Goal: Information Seeking & Learning: Check status

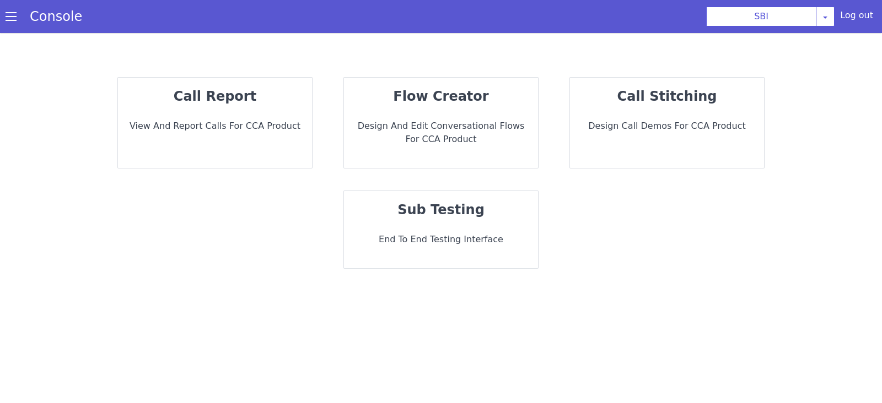
click at [246, 138] on div "call report View and report calls for CCA Product" at bounding box center [215, 123] width 194 height 90
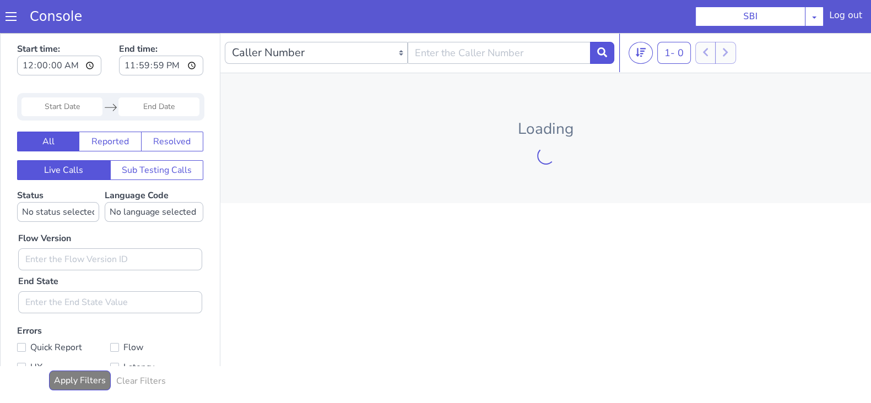
click at [76, 111] on input "Start Date" at bounding box center [61, 107] width 81 height 19
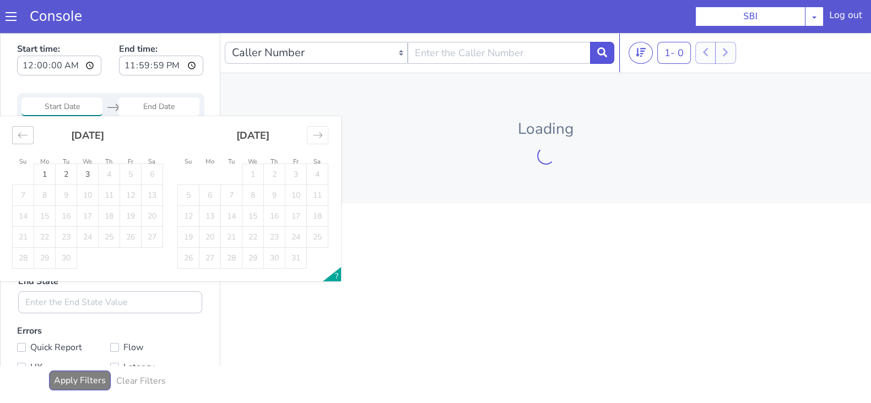
click at [25, 134] on icon "Move backward to switch to the previous month." at bounding box center [23, 135] width 10 height 10
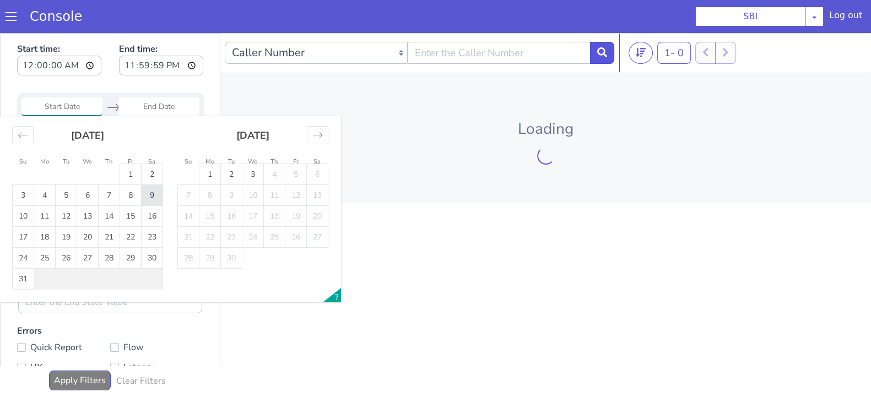
click at [154, 196] on td "9" at bounding box center [152, 195] width 21 height 21
type input "09 Aug 2025"
click at [163, 104] on input "End Date" at bounding box center [159, 107] width 81 height 19
click at [152, 189] on td "9" at bounding box center [152, 195] width 21 height 21
type input "09 Aug 2025"
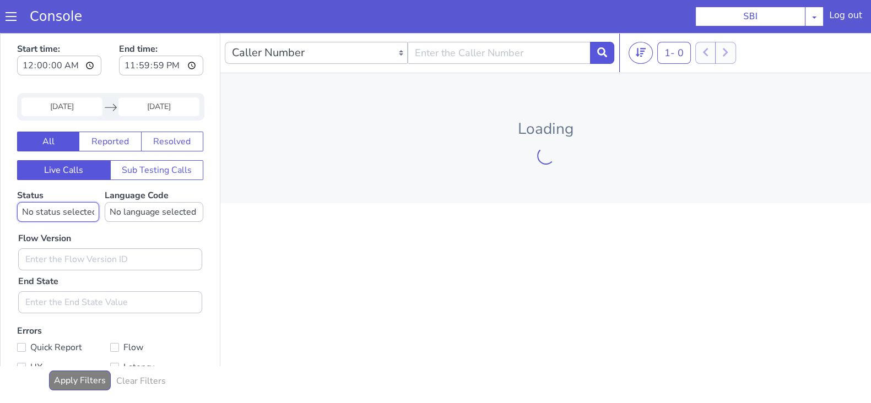
click at [58, 210] on select "No status selected HANGUP USER_HANGUP TRANSFER UNKNOWN" at bounding box center [58, 212] width 82 height 20
click at [17, 202] on select "No status selected HANGUP USER_HANGUP TRANSFER UNKNOWN" at bounding box center [58, 212] width 82 height 20
click at [55, 207] on select "No status selected HANGUP USER_HANGUP TRANSFER UNKNOWN" at bounding box center [58, 212] width 82 height 20
select select "TRANSFER"
click at [17, 202] on select "No status selected HANGUP USER_HANGUP TRANSFER UNKNOWN" at bounding box center [58, 212] width 82 height 20
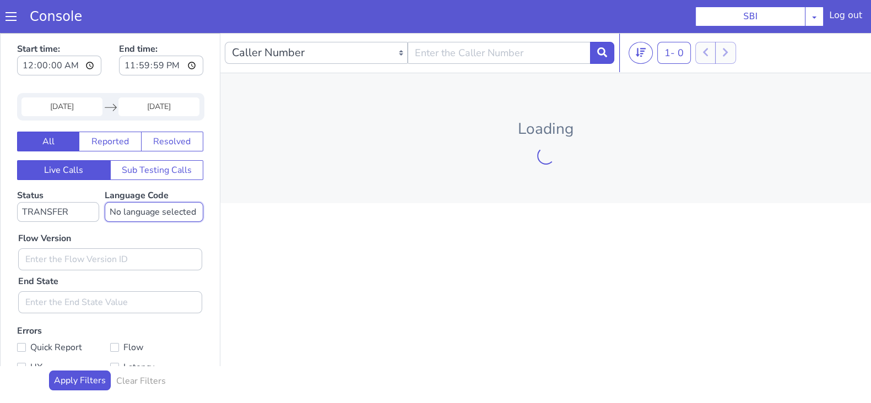
click at [134, 217] on select "No language selected Hindi English Tamil Telugu Kanada Marathi Malayalam Gujara…" at bounding box center [154, 212] width 99 height 20
select select "en"
click at [105, 202] on select "No language selected Hindi English Tamil Telugu Kanada Marathi Malayalam Gujara…" at bounding box center [154, 212] width 99 height 20
click at [89, 254] on input "text" at bounding box center [110, 260] width 184 height 22
type input "0.1.2"
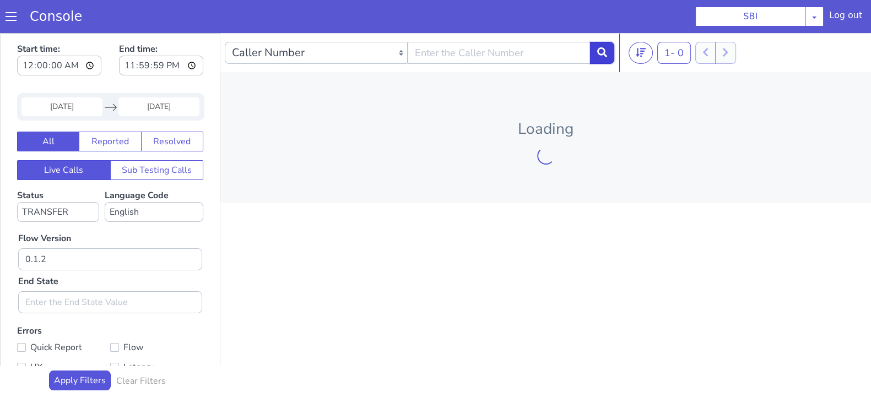
click at [605, 49] on icon at bounding box center [603, 52] width 10 height 10
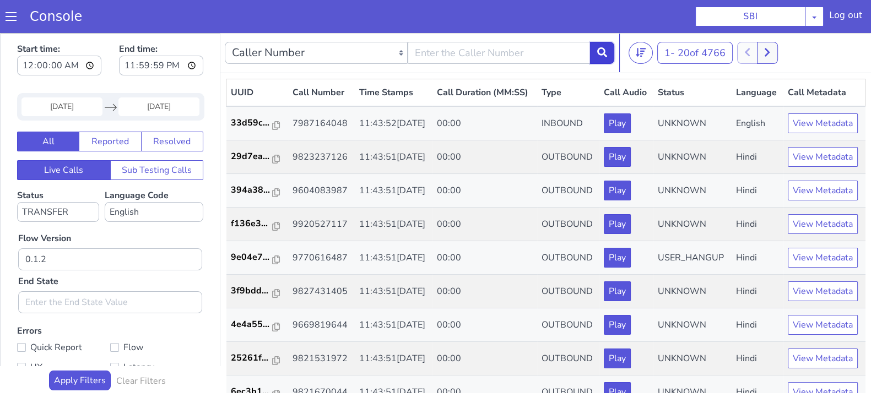
click at [602, 53] on icon at bounding box center [603, 52] width 10 height 10
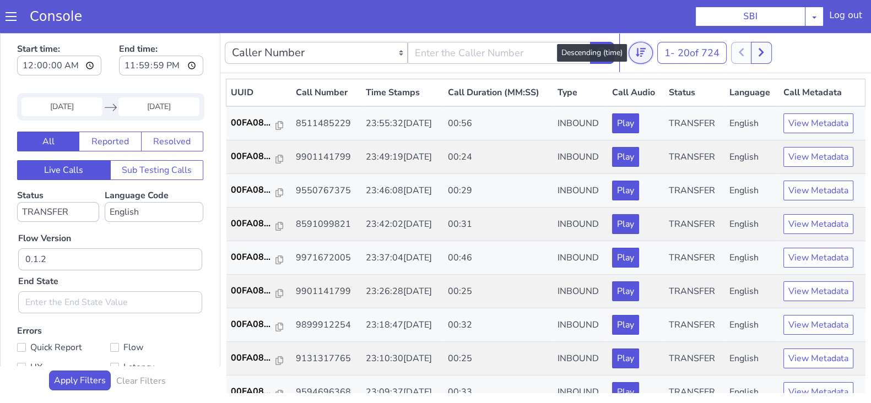
click at [632, 49] on button at bounding box center [641, 53] width 24 height 22
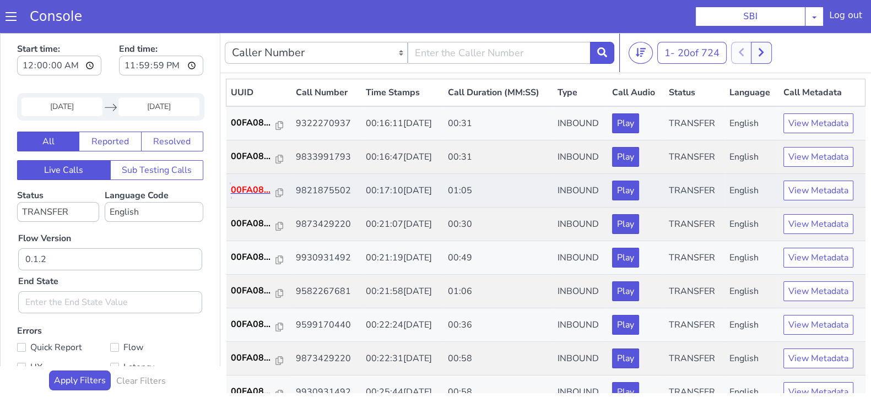
click at [251, 189] on p "00FA08..." at bounding box center [253, 190] width 45 height 13
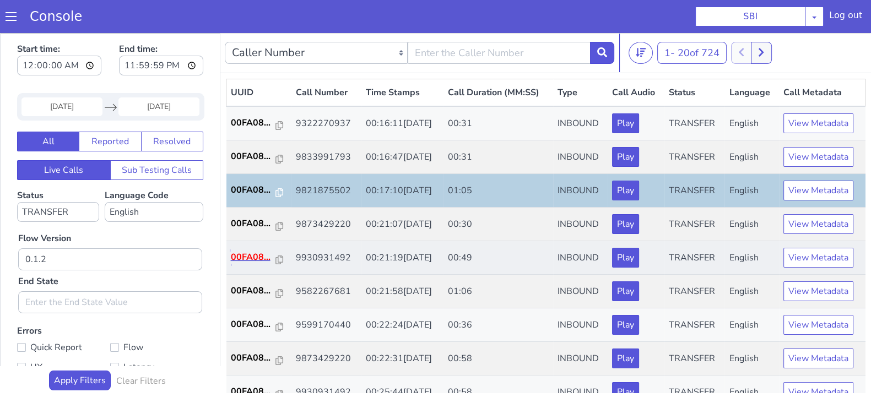
click at [259, 255] on p "00FA08..." at bounding box center [253, 257] width 45 height 13
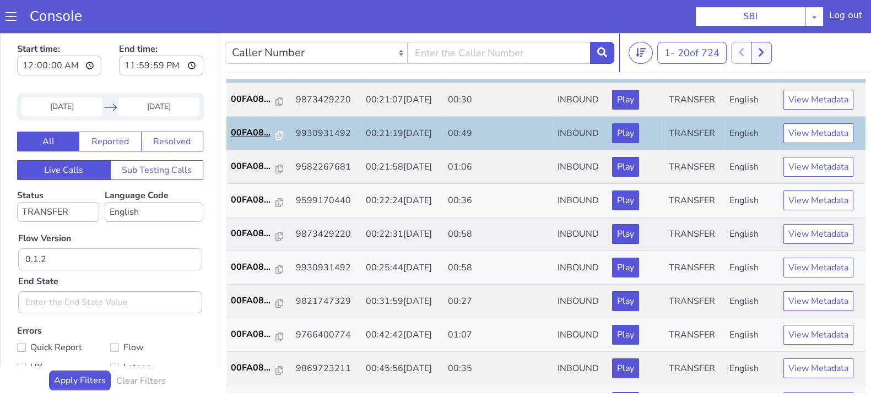
scroll to position [137, 0]
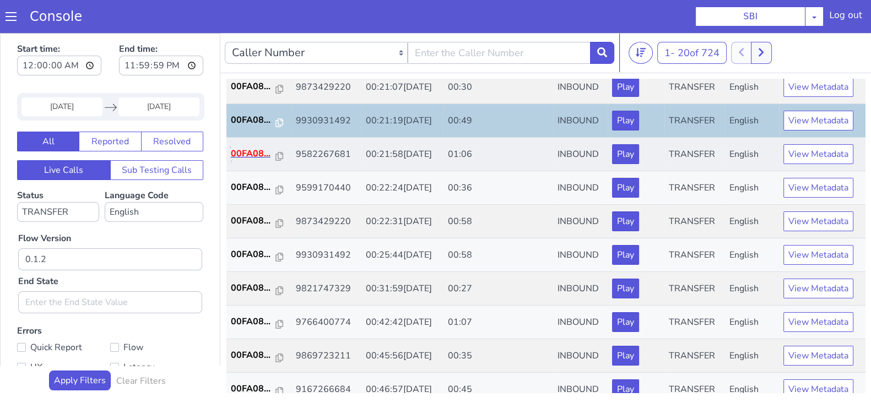
click at [236, 149] on p "00FA08..." at bounding box center [253, 153] width 45 height 13
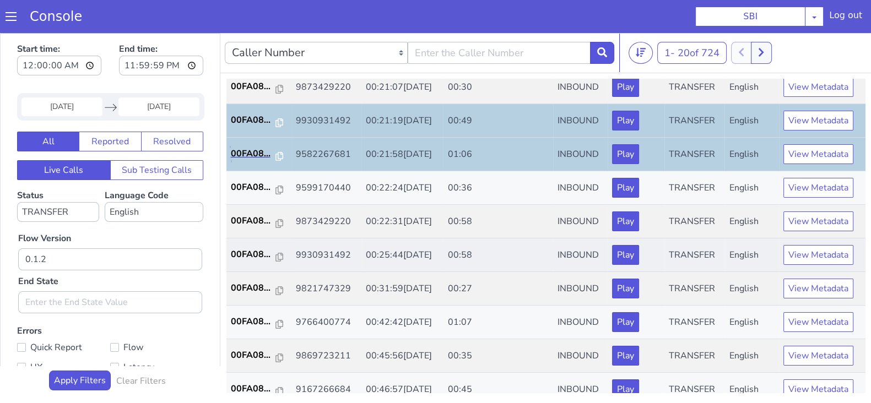
scroll to position [207, 0]
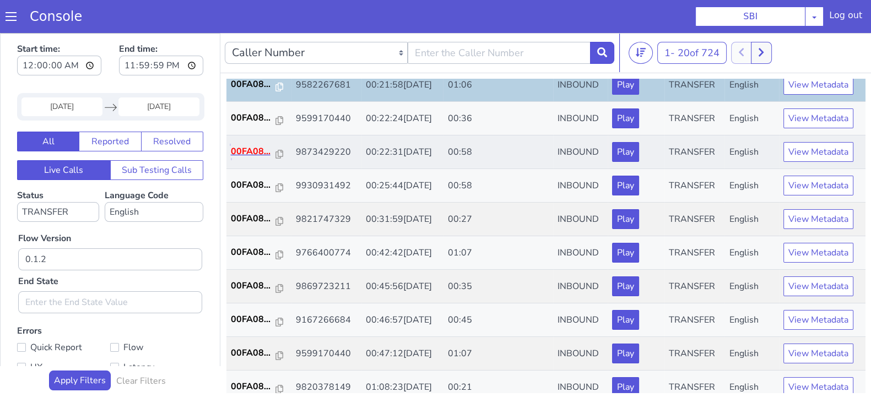
click at [256, 151] on p "00FA08..." at bounding box center [253, 151] width 45 height 13
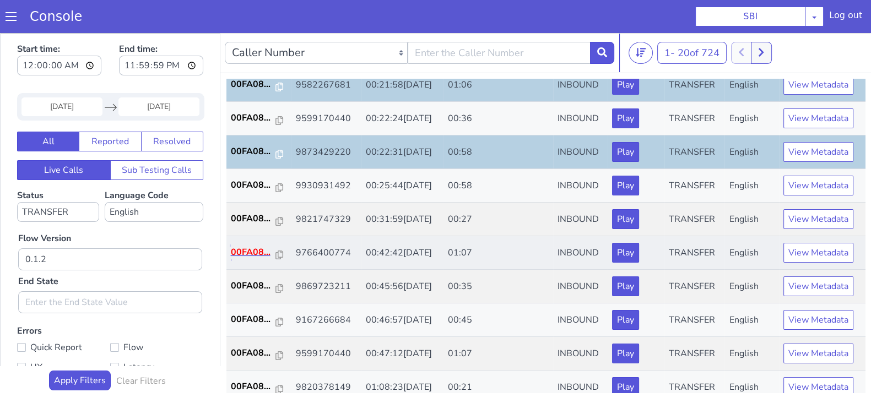
click at [251, 253] on p "00FA08..." at bounding box center [253, 252] width 45 height 13
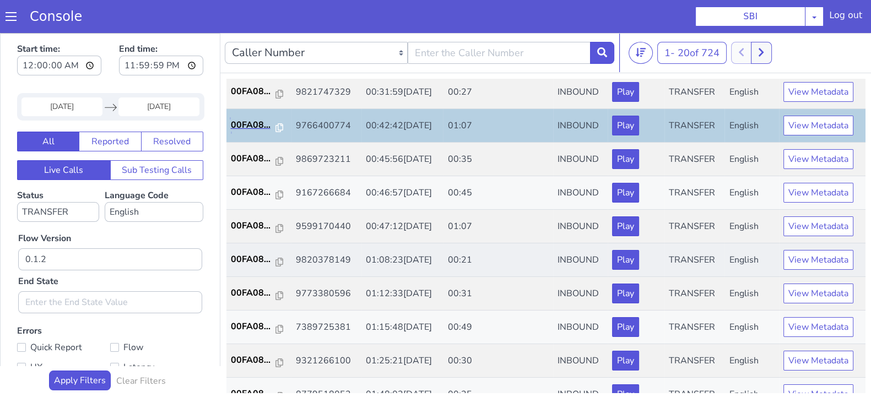
scroll to position [345, 0]
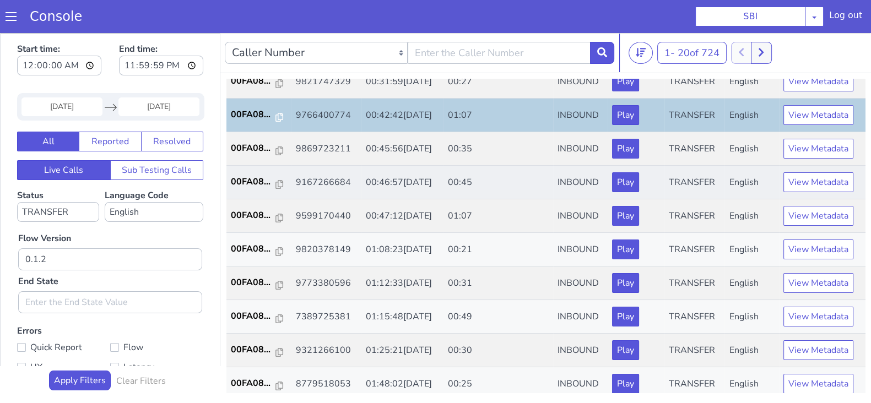
click at [254, 172] on td "00FA08..." at bounding box center [259, 183] width 65 height 34
click at [249, 188] on td "00FA08..." at bounding box center [259, 183] width 65 height 34
click at [250, 185] on p "00FA08..." at bounding box center [253, 181] width 45 height 13
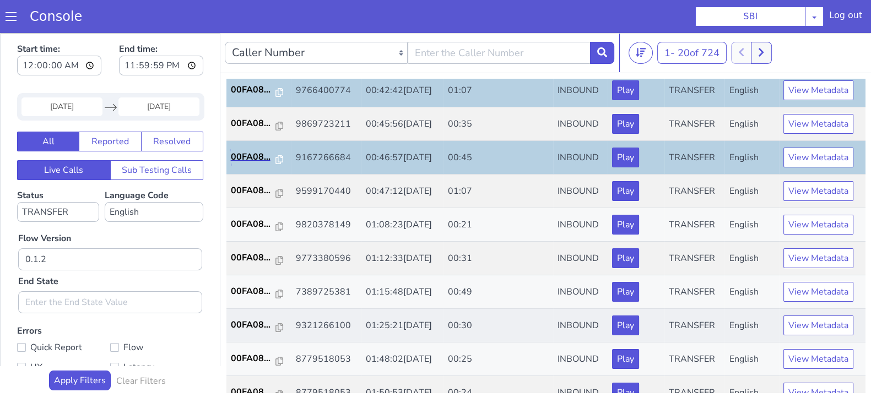
scroll to position [383, 0]
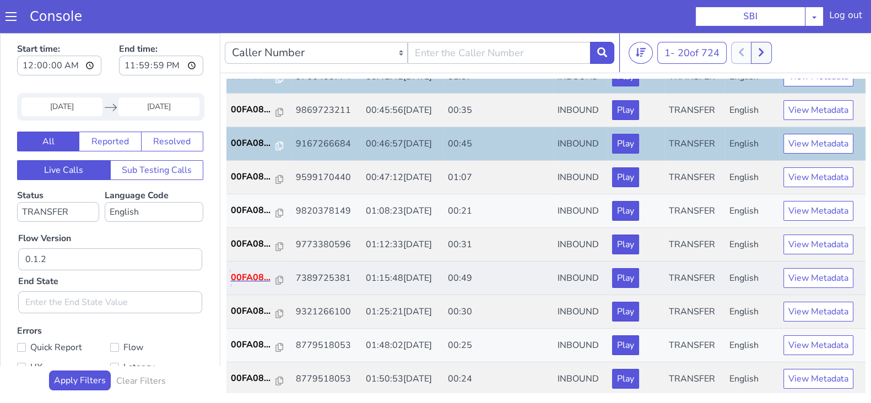
click at [255, 278] on p "00FA08..." at bounding box center [253, 277] width 45 height 13
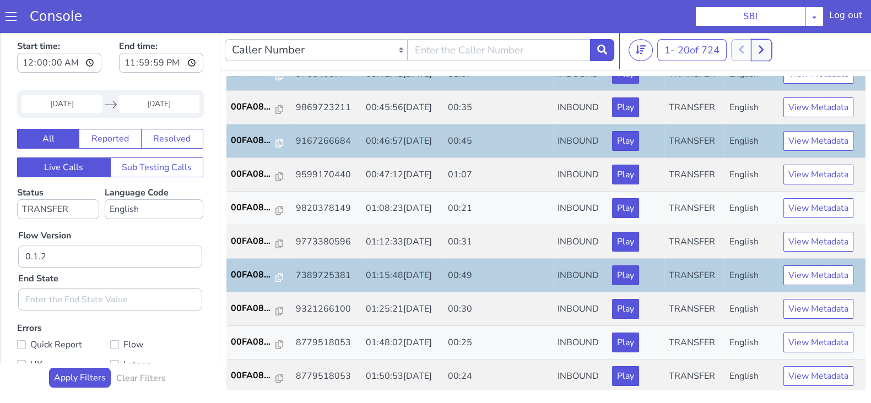
click at [762, 53] on icon at bounding box center [761, 50] width 6 height 10
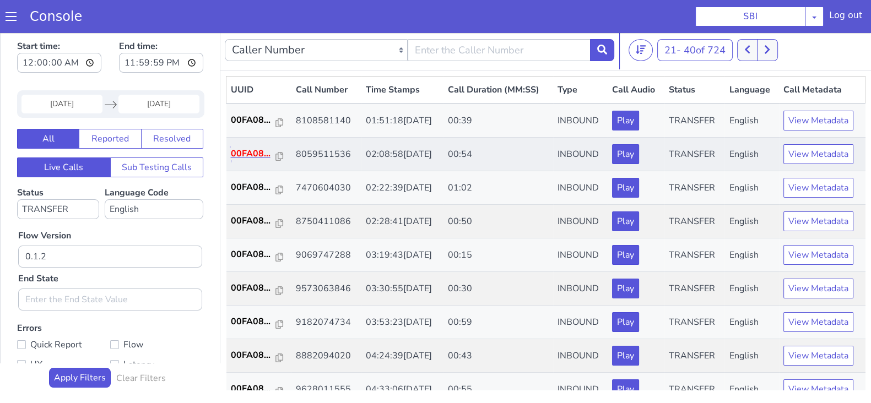
click at [245, 158] on p "00FA08..." at bounding box center [253, 153] width 45 height 13
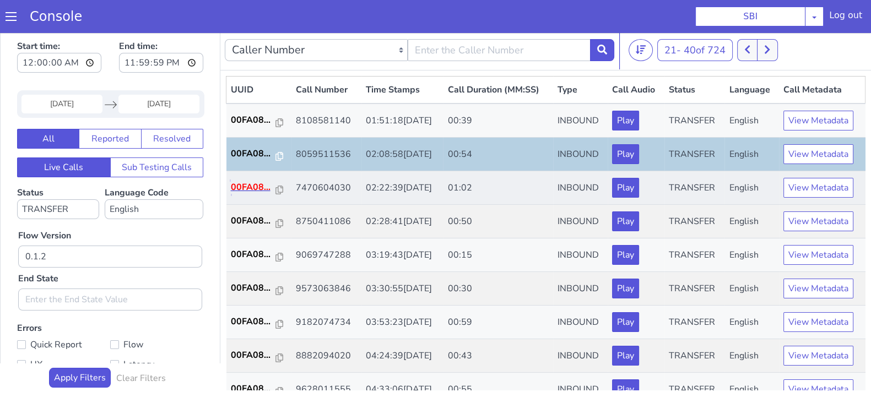
click at [256, 186] on p "00FA08..." at bounding box center [253, 187] width 45 height 13
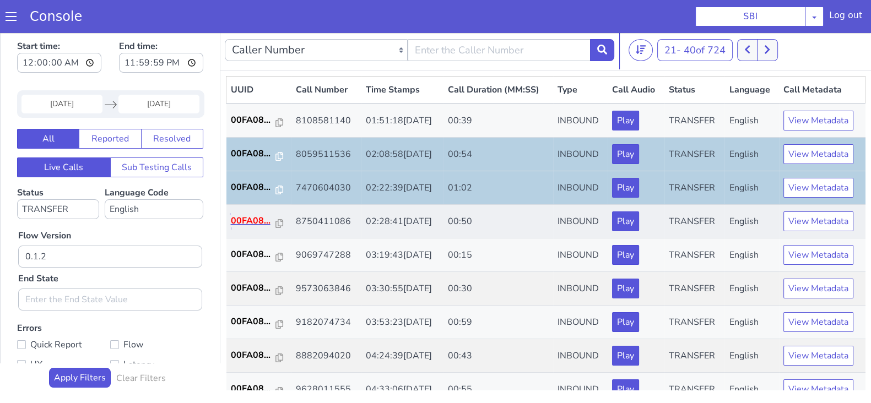
click at [248, 216] on p "00FA08..." at bounding box center [253, 220] width 45 height 13
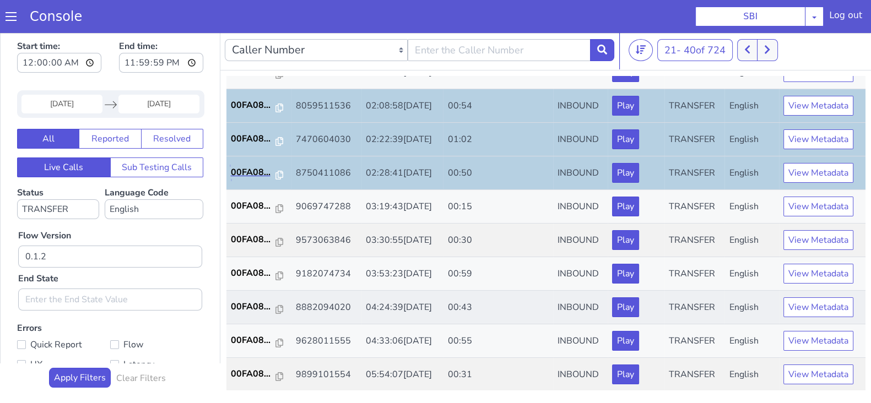
scroll to position [68, 0]
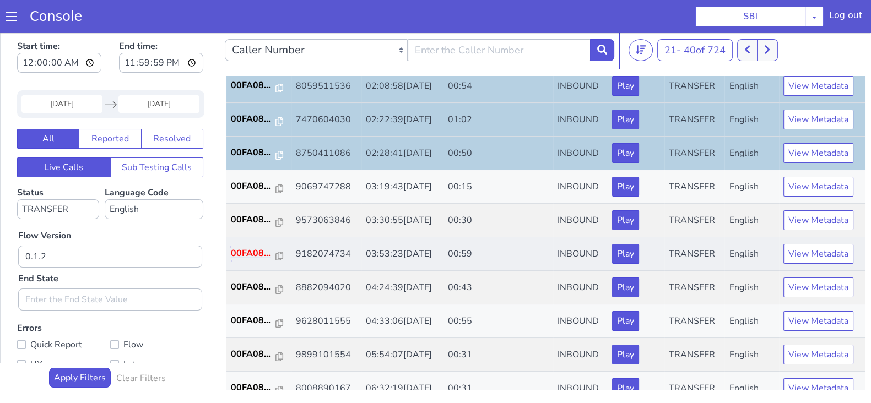
click at [234, 247] on p "00FA08..." at bounding box center [253, 253] width 45 height 13
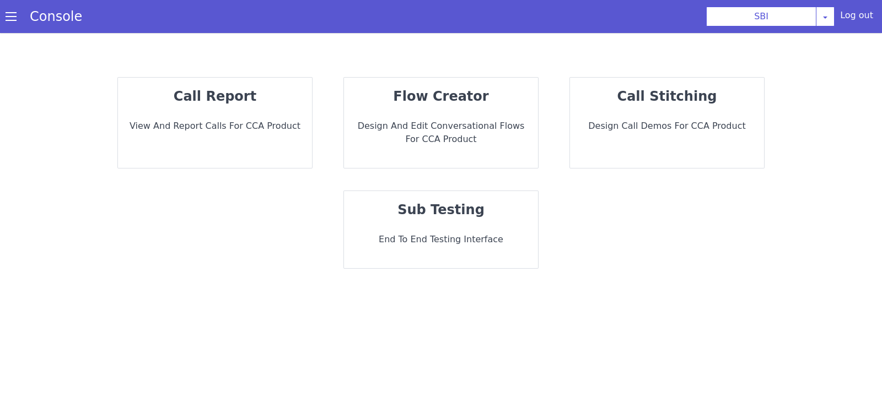
click at [175, 103] on p "call report" at bounding box center [215, 97] width 176 height 20
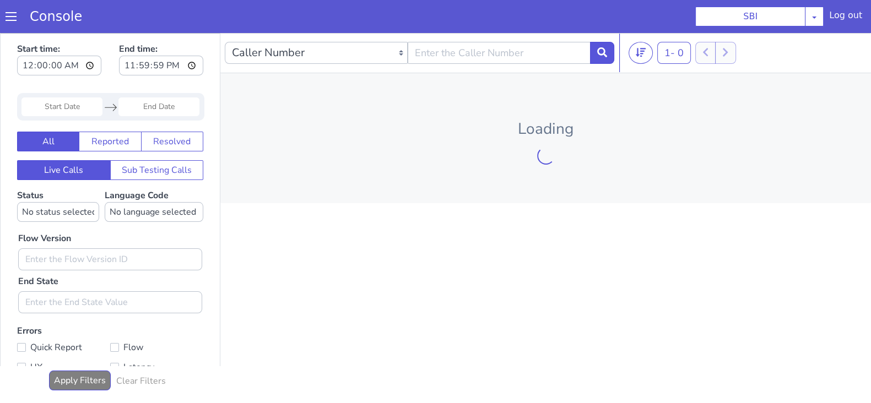
click at [69, 100] on input "Start Date" at bounding box center [61, 107] width 81 height 19
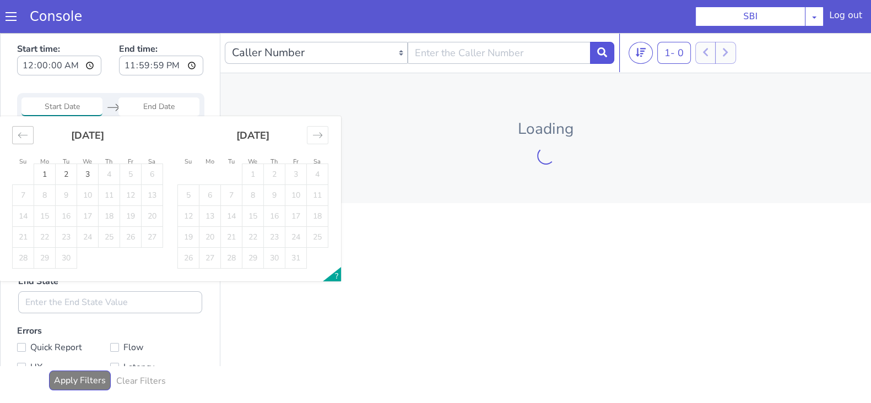
click at [21, 135] on icon "Move backward to switch to the previous month." at bounding box center [23, 135] width 10 height 10
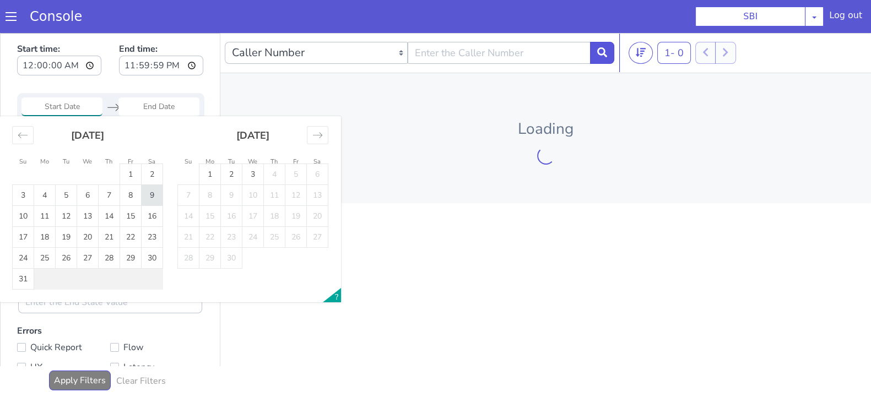
click at [152, 196] on td "9" at bounding box center [152, 195] width 21 height 21
type input "09 Aug 2025"
click at [158, 110] on input "End Date" at bounding box center [159, 107] width 81 height 19
click at [148, 196] on td "9" at bounding box center [152, 195] width 21 height 21
type input "09 Aug 2025"
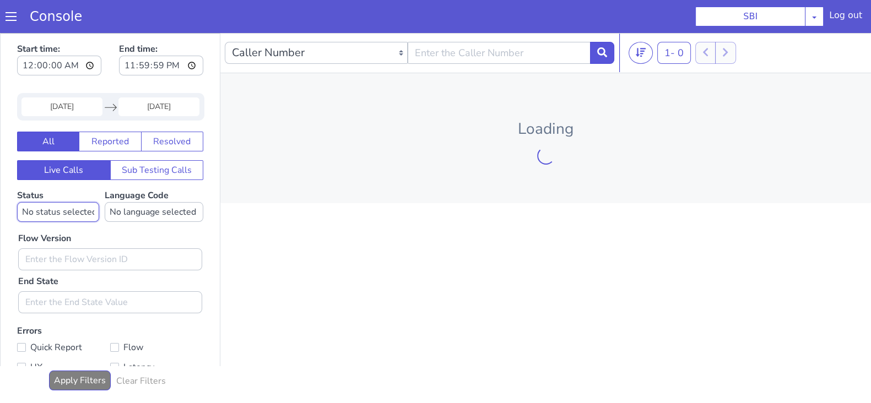
click at [62, 214] on select "No status selected HANGUP USER_HANGUP TRANSFER UNKNOWN" at bounding box center [58, 212] width 82 height 20
select select "TRANSFER"
click at [17, 202] on select "No status selected HANGUP USER_HANGUP TRANSFER UNKNOWN" at bounding box center [58, 212] width 82 height 20
click at [155, 209] on select "No language selected Hindi English Tamil Telugu Kanada Marathi Malayalam Gujara…" at bounding box center [154, 212] width 99 height 20
select select "en"
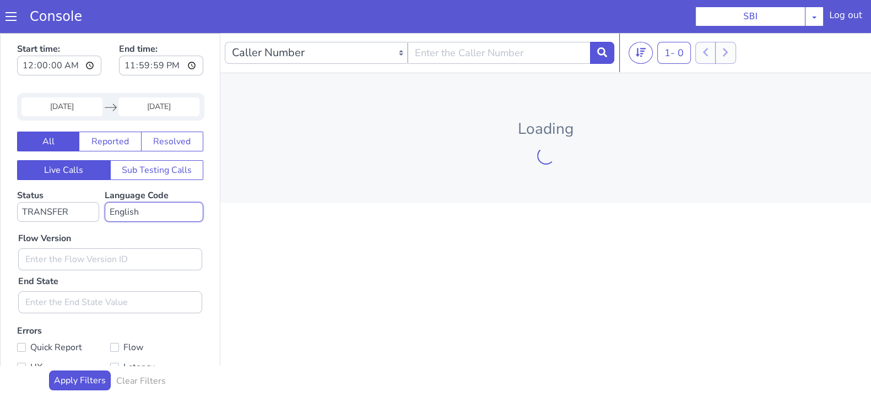
click at [105, 202] on select "No language selected Hindi English Tamil Telugu Kanada Marathi Malayalam Gujara…" at bounding box center [154, 212] width 99 height 20
click at [48, 262] on input "text" at bounding box center [110, 260] width 184 height 22
type input "0.1.2"
click at [639, 47] on icon at bounding box center [641, 52] width 10 height 10
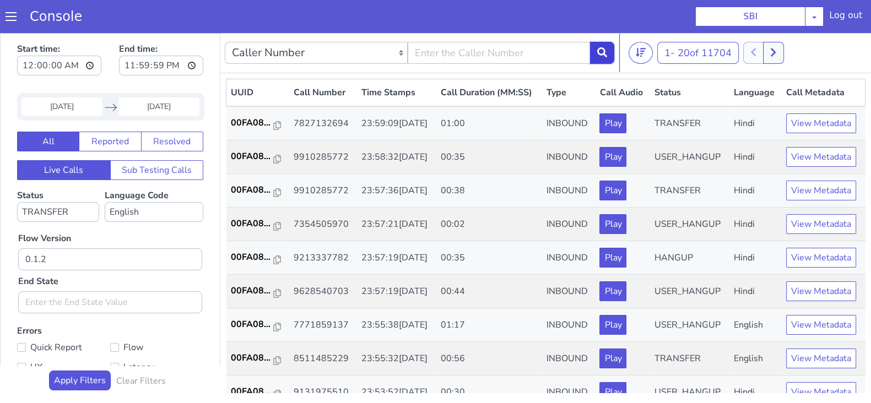
click at [598, 63] on button at bounding box center [602, 53] width 24 height 22
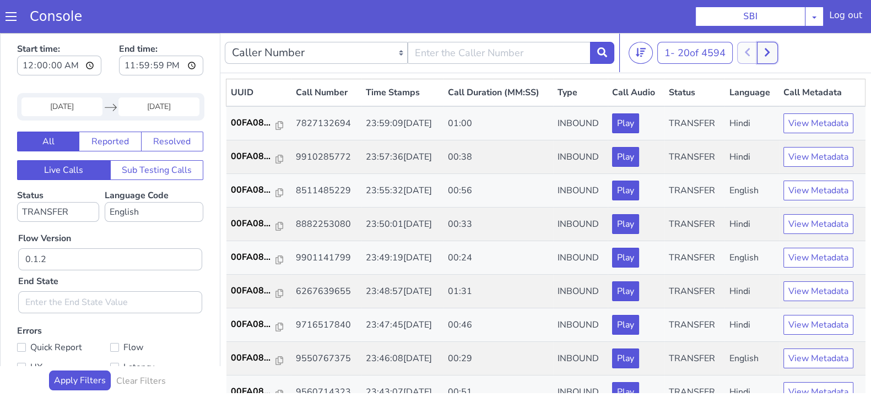
click at [771, 55] on icon at bounding box center [768, 52] width 6 height 10
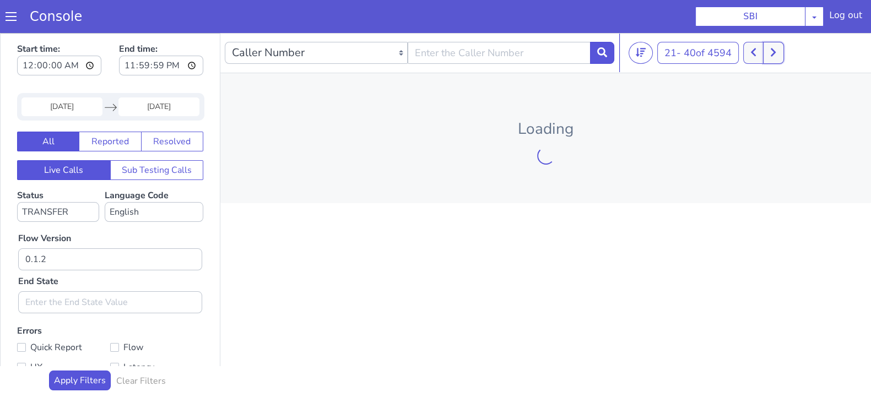
click at [773, 55] on icon at bounding box center [774, 52] width 6 height 10
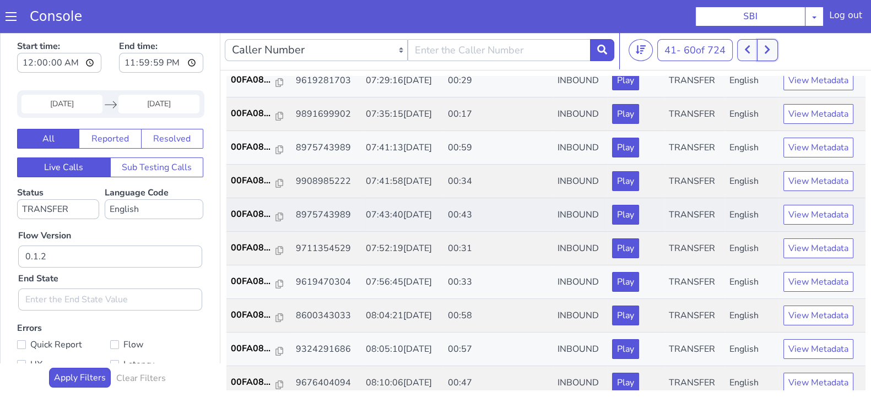
scroll to position [39, 0]
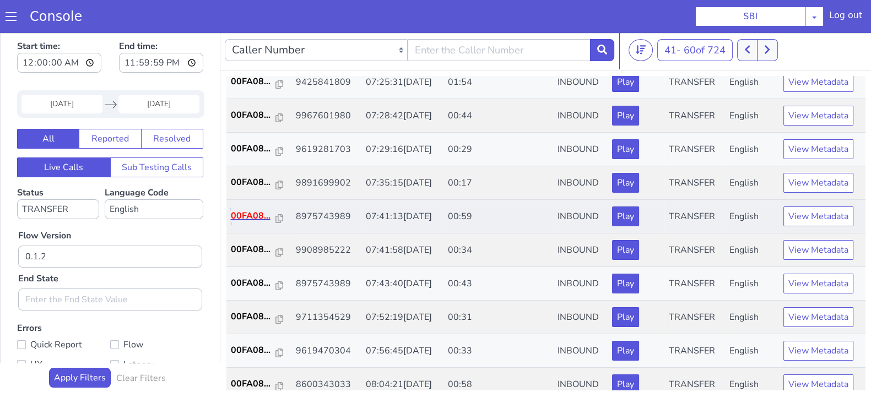
click at [255, 212] on p "00FA08..." at bounding box center [253, 215] width 45 height 13
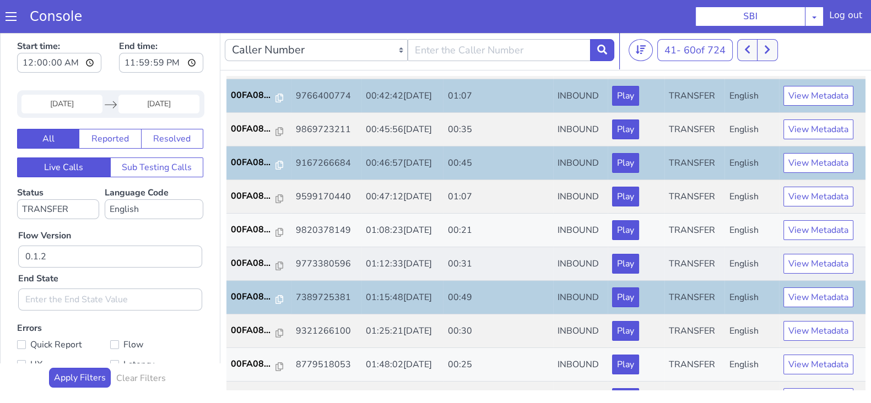
scroll to position [383, 0]
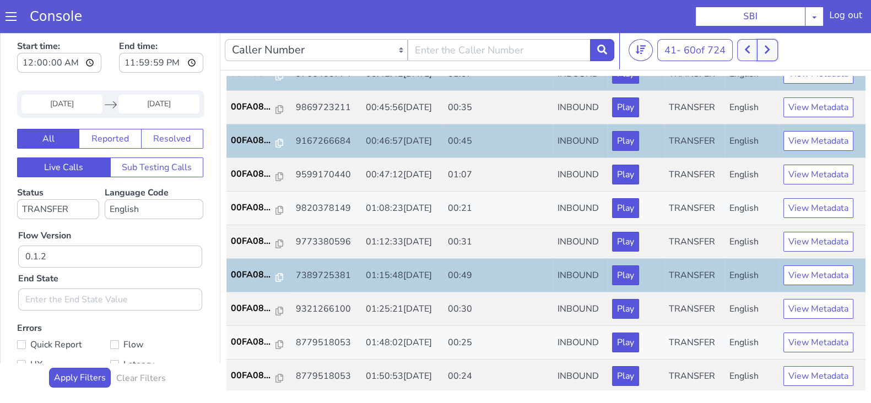
click at [771, 51] on icon at bounding box center [768, 50] width 6 height 10
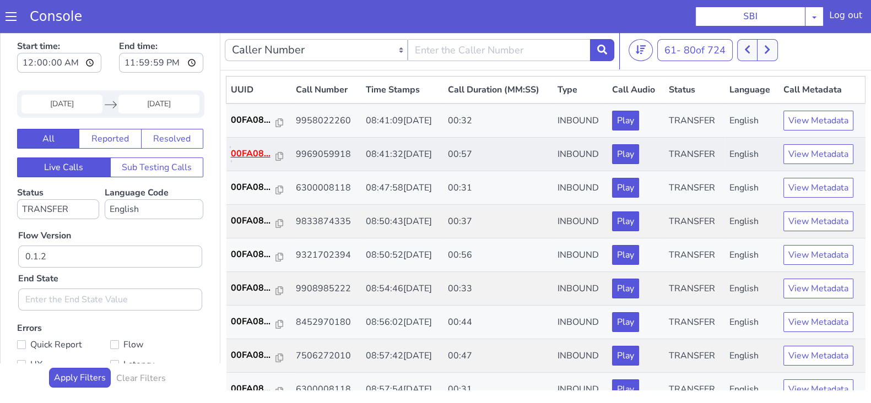
click at [254, 155] on p "00FA08..." at bounding box center [253, 153] width 45 height 13
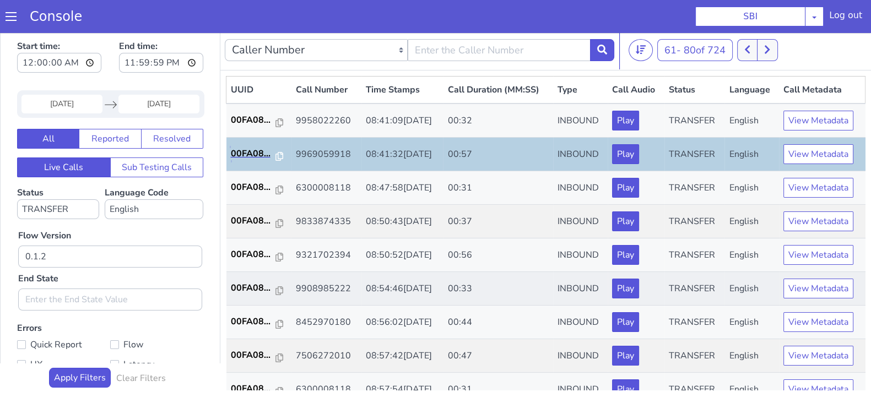
scroll to position [68, 0]
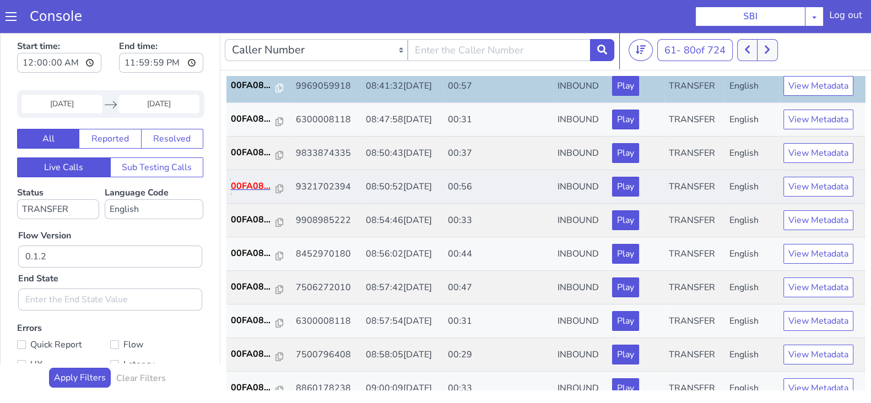
click at [255, 181] on p "00FA08..." at bounding box center [253, 186] width 45 height 13
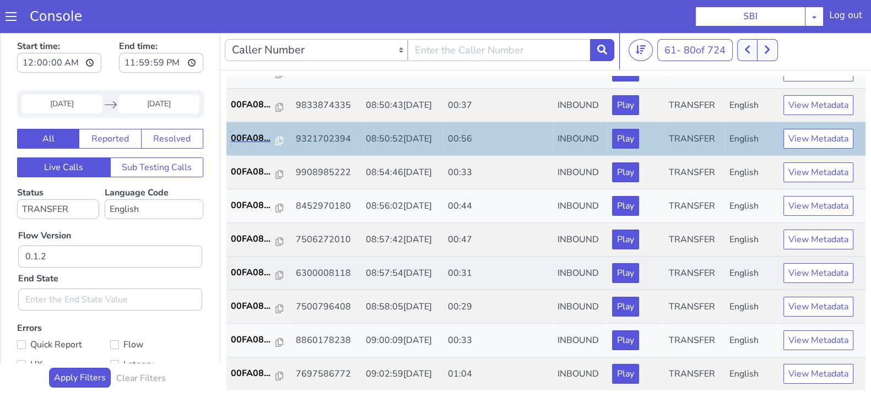
scroll to position [137, 0]
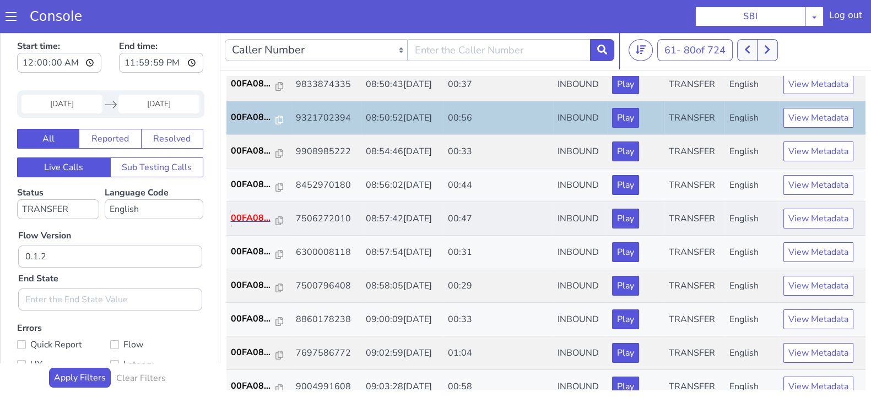
click at [250, 214] on p "00FA08..." at bounding box center [253, 218] width 45 height 13
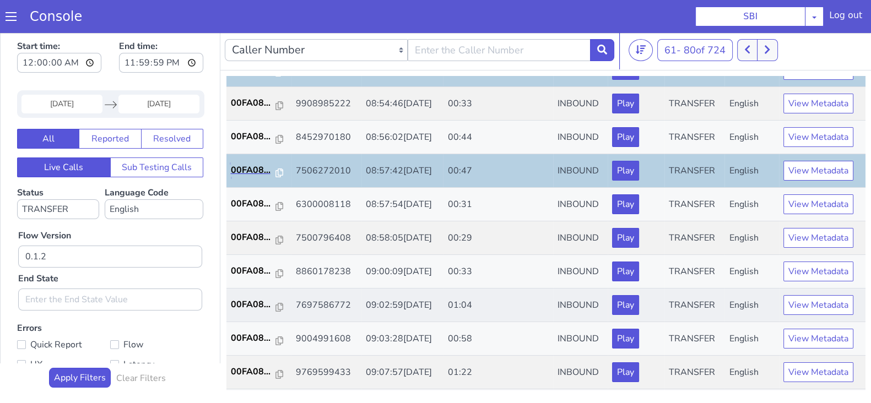
scroll to position [207, 0]
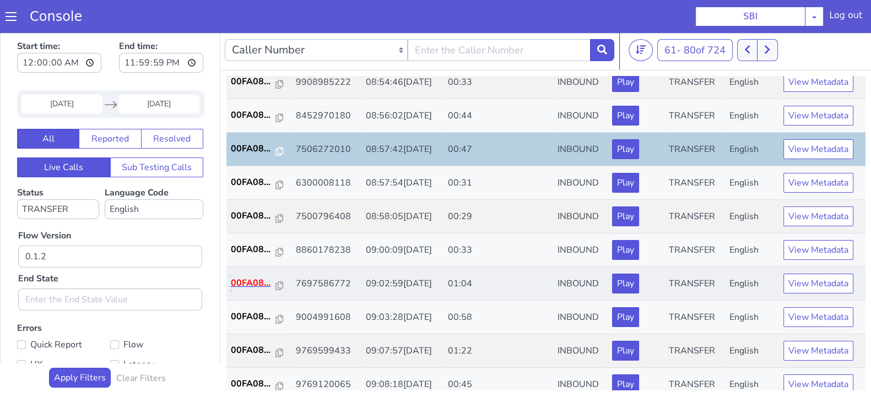
click at [243, 279] on p "00FA08..." at bounding box center [253, 283] width 45 height 13
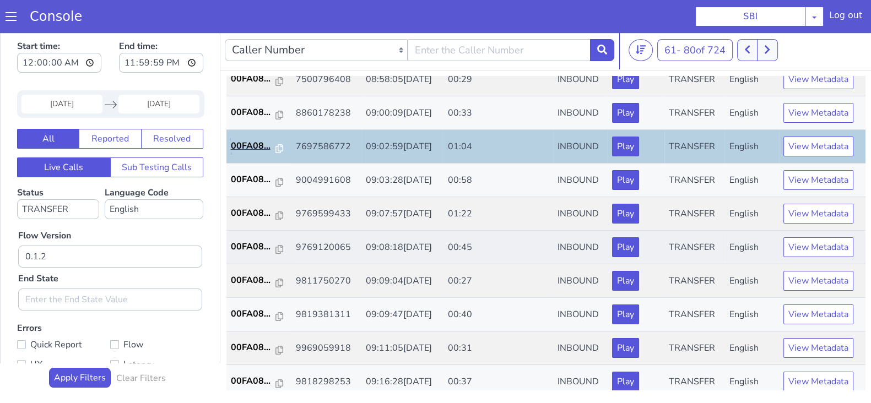
scroll to position [345, 0]
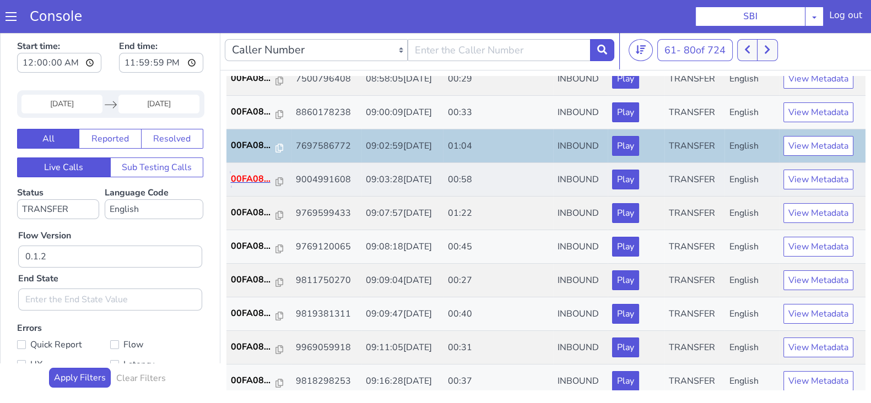
click at [255, 178] on p "00FA08..." at bounding box center [253, 179] width 45 height 13
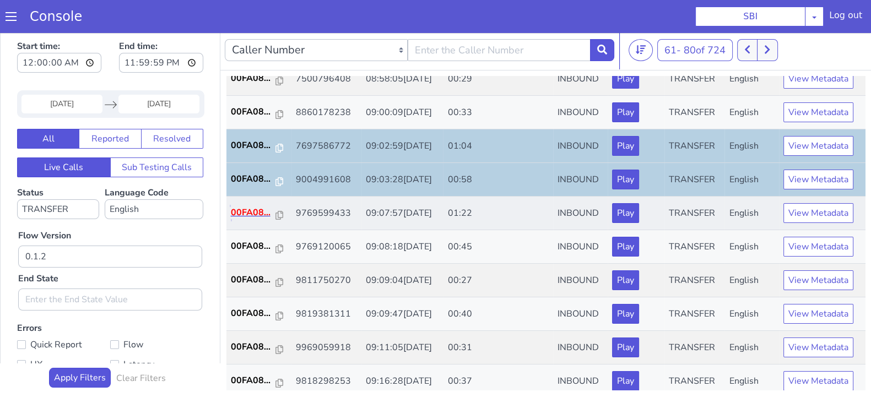
click at [249, 213] on p "00FA08..." at bounding box center [253, 212] width 45 height 13
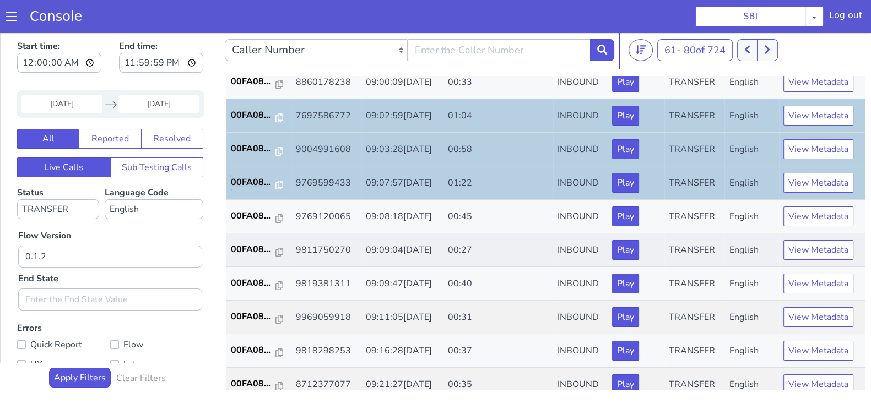
scroll to position [383, 0]
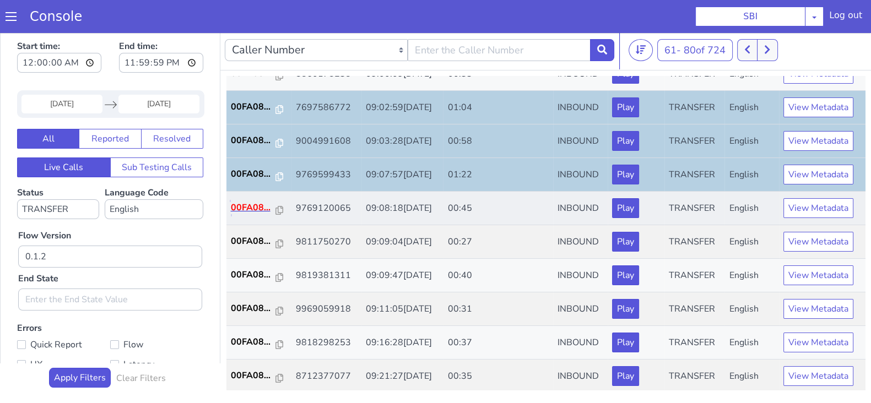
click at [237, 208] on p "00FA08..." at bounding box center [253, 207] width 45 height 13
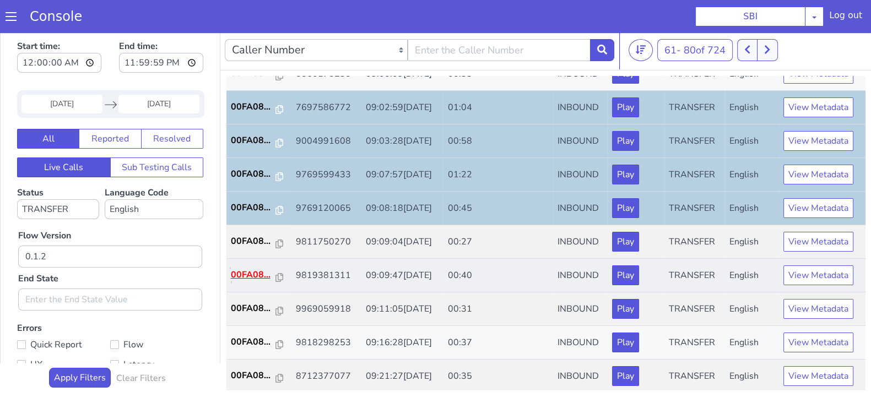
click at [257, 271] on p "00FA08..." at bounding box center [253, 274] width 45 height 13
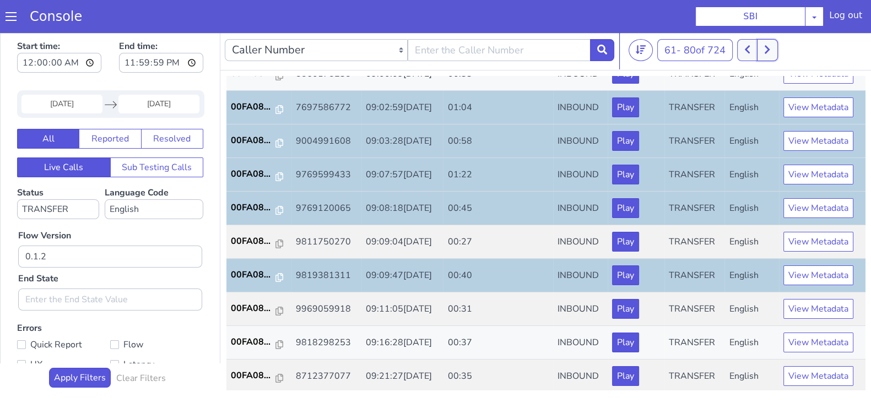
click at [771, 46] on icon at bounding box center [768, 50] width 6 height 10
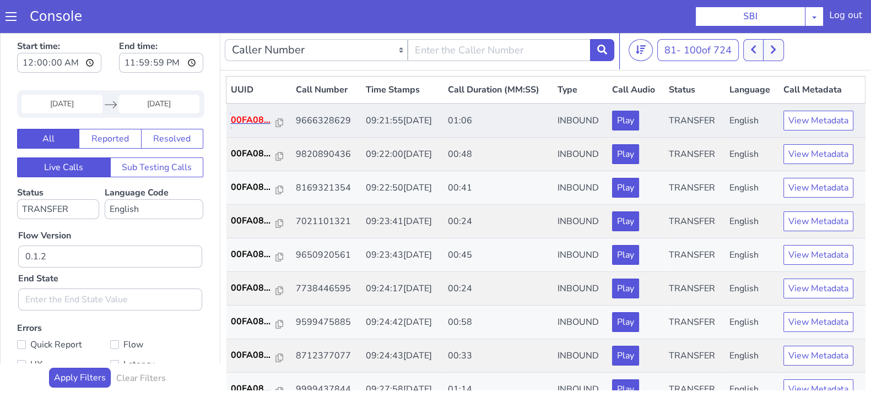
click at [252, 121] on p "00FA08..." at bounding box center [253, 120] width 45 height 13
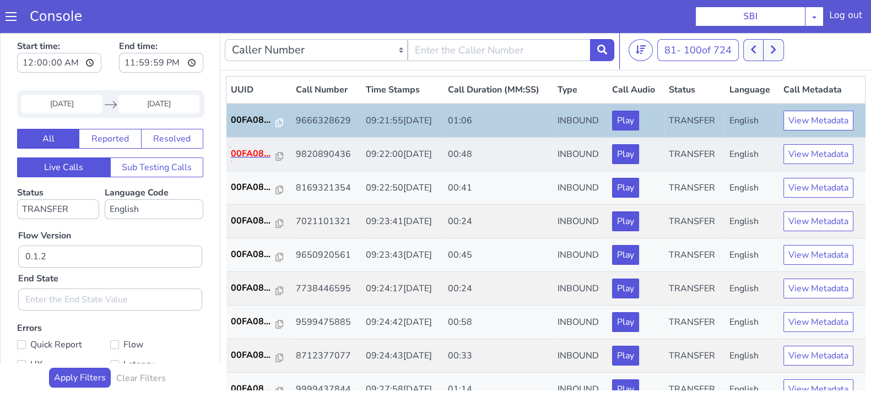
click at [237, 147] on p "00FA08..." at bounding box center [253, 153] width 45 height 13
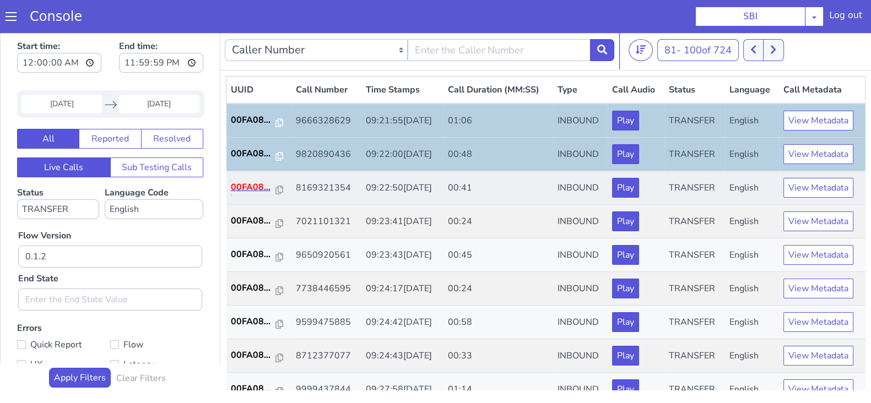
click at [254, 186] on p "00FA08..." at bounding box center [253, 187] width 45 height 13
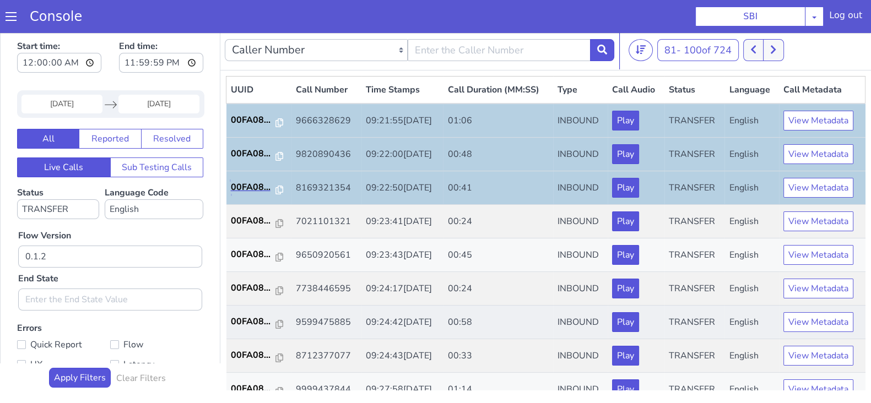
scroll to position [68, 0]
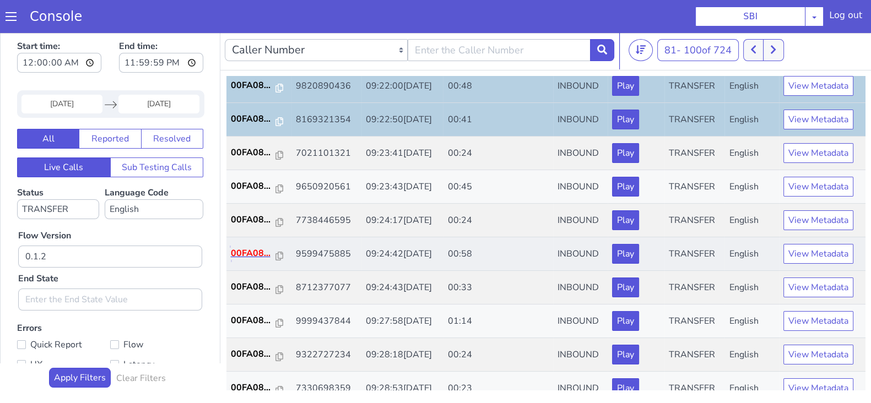
click at [251, 252] on p "00FA08..." at bounding box center [253, 253] width 45 height 13
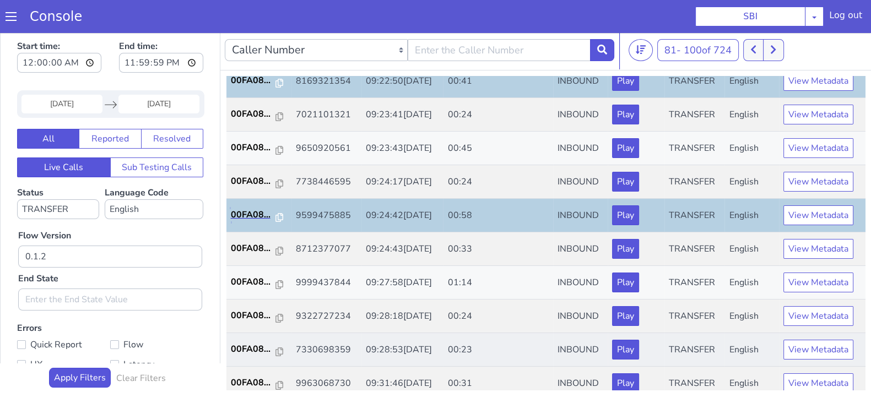
scroll to position [137, 0]
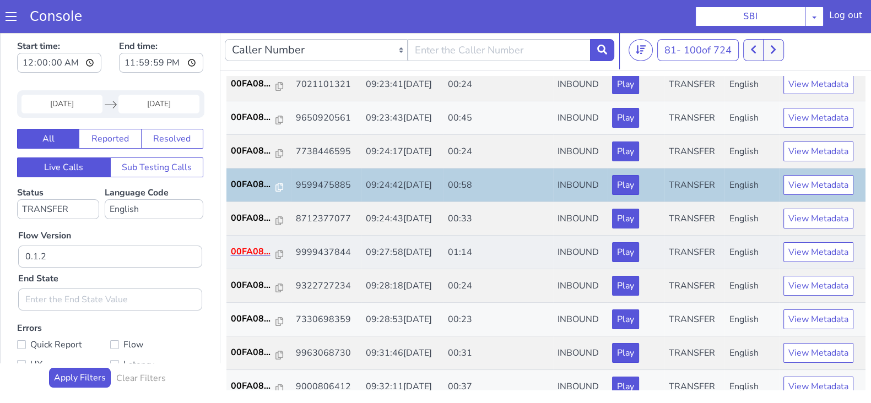
click at [243, 243] on td "00FA08..." at bounding box center [259, 253] width 65 height 34
click at [242, 245] on p "00FA08..." at bounding box center [253, 251] width 45 height 13
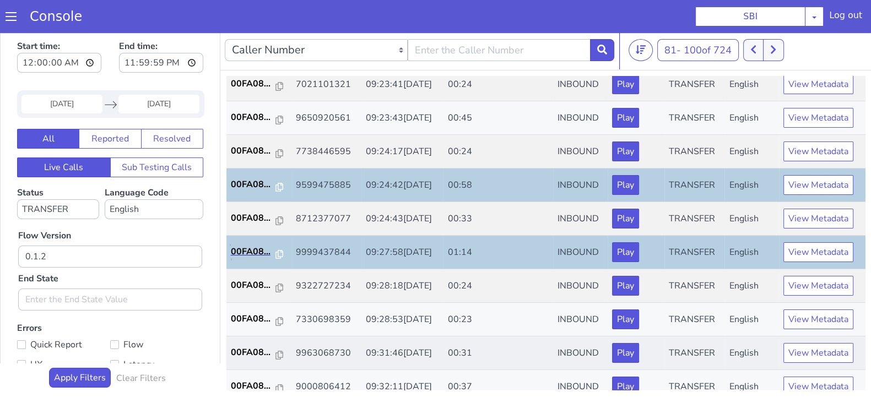
scroll to position [275, 0]
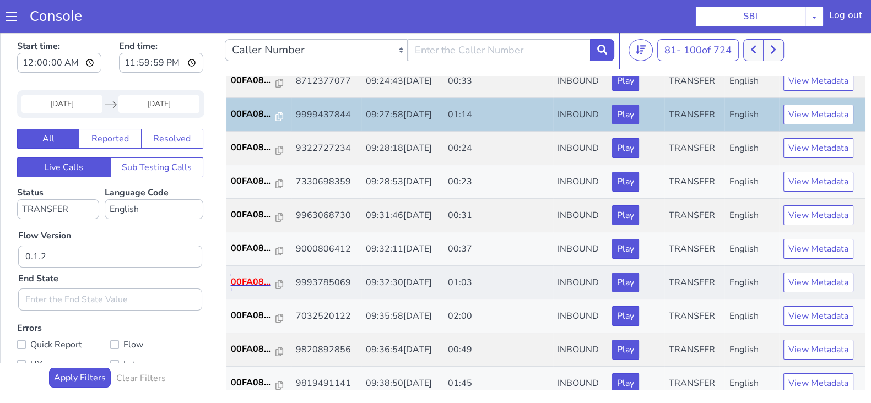
click at [252, 280] on p "00FA08..." at bounding box center [253, 282] width 45 height 13
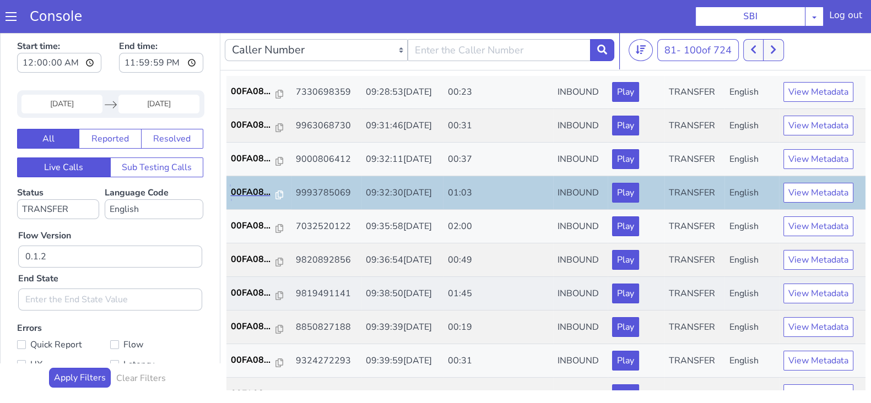
scroll to position [383, 0]
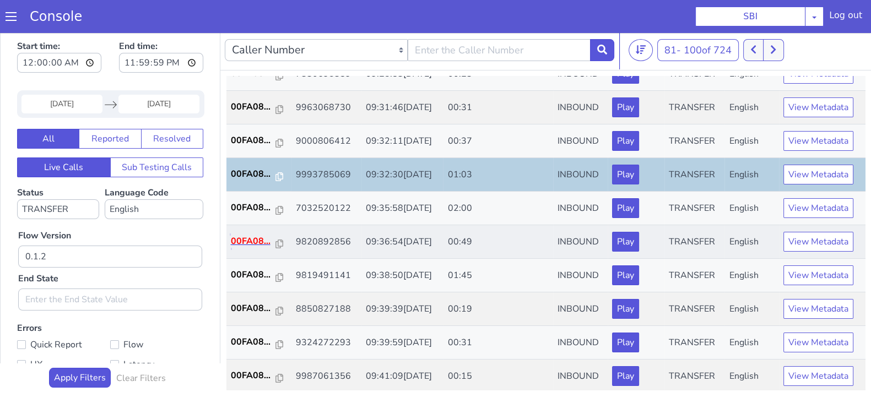
click at [245, 235] on p "00FA08..." at bounding box center [253, 241] width 45 height 13
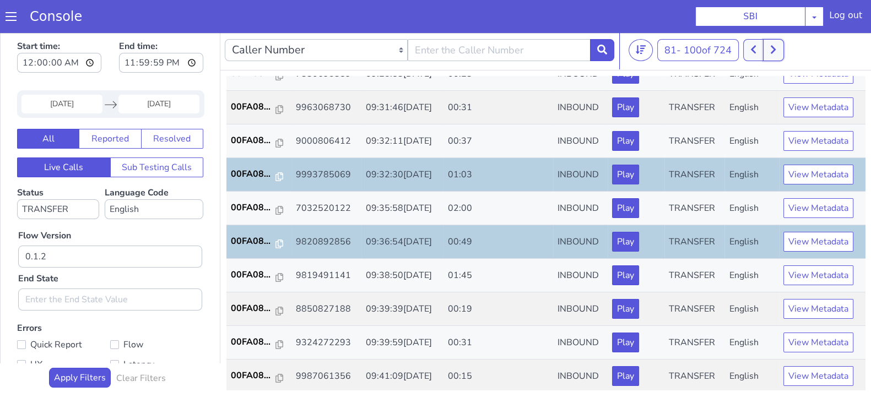
click at [769, 49] on button at bounding box center [773, 50] width 20 height 22
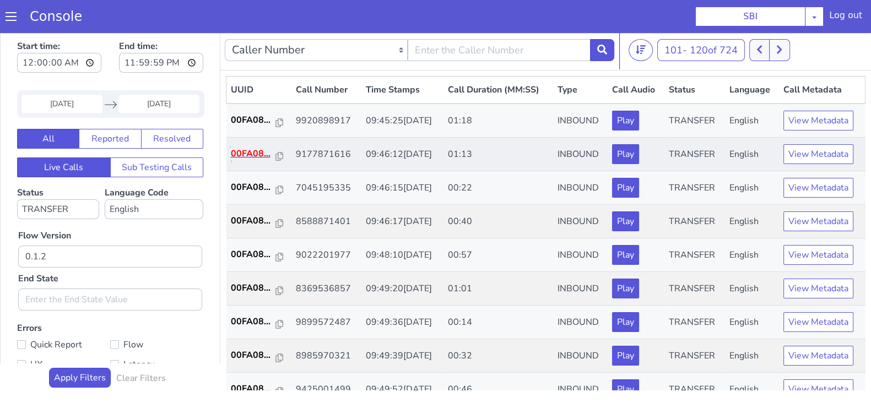
click at [254, 148] on p "00FA08..." at bounding box center [253, 153] width 45 height 13
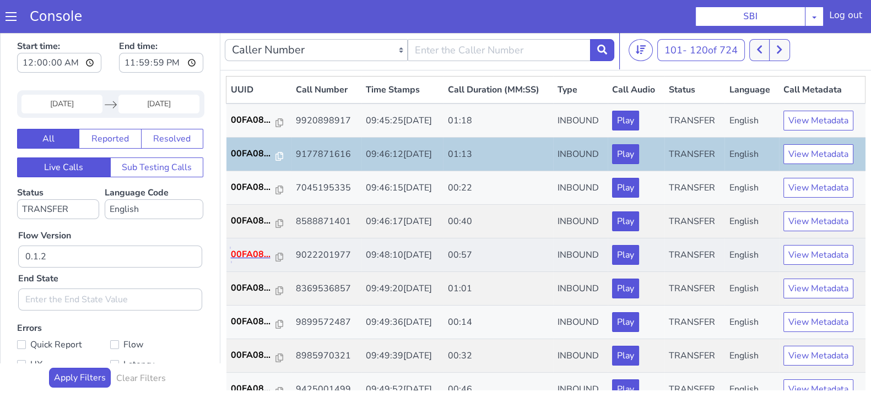
click at [256, 256] on p "00FA08..." at bounding box center [253, 254] width 45 height 13
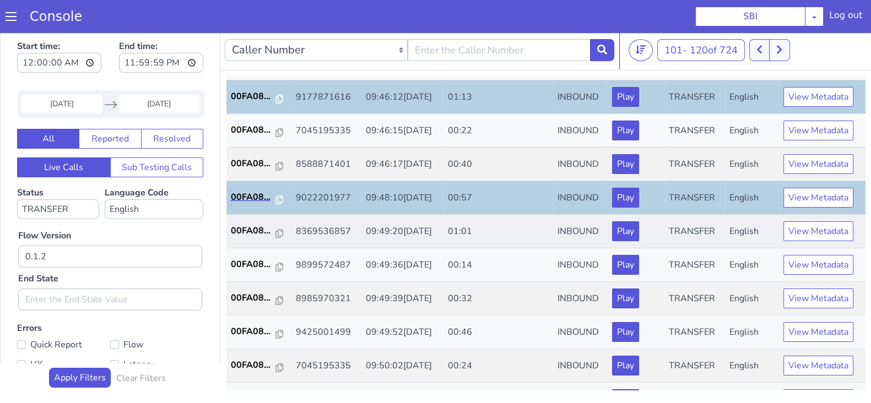
scroll to position [137, 0]
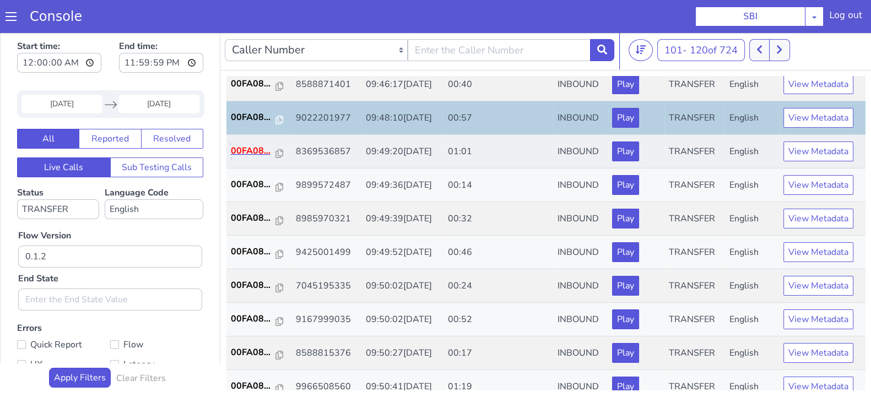
click at [261, 150] on p "00FA08..." at bounding box center [253, 150] width 45 height 13
